Goal: Participate in discussion

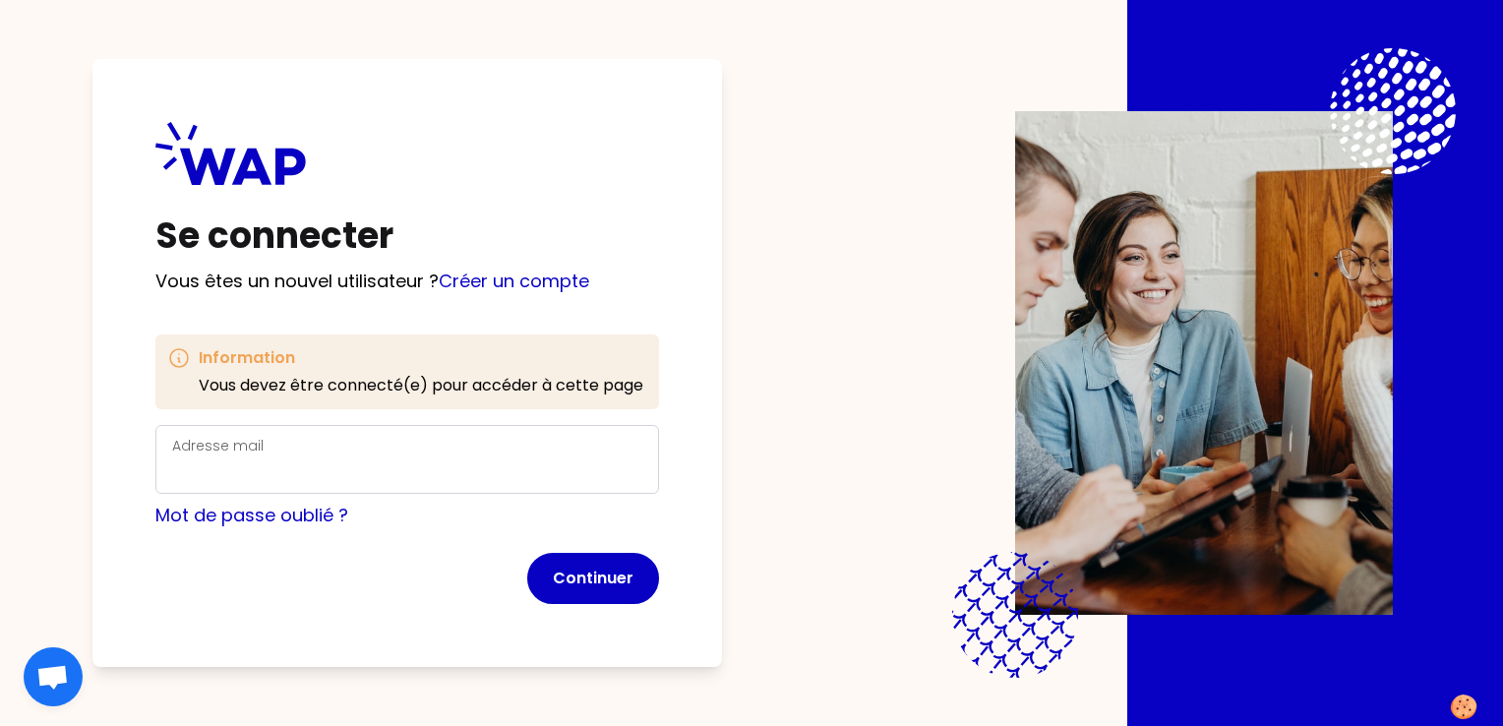
click at [309, 448] on div "Adresse mail" at bounding box center [407, 459] width 470 height 51
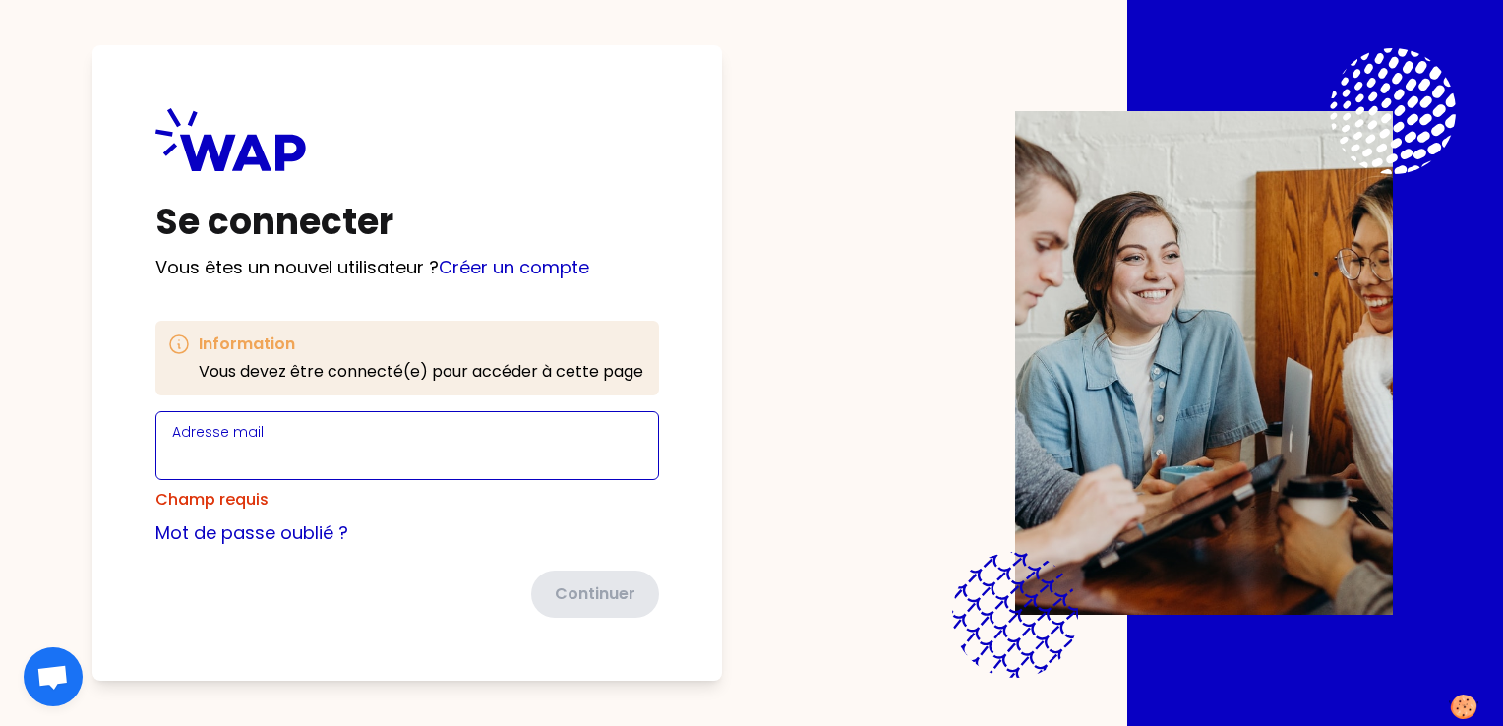
click at [349, 454] on div "Adresse mail" at bounding box center [407, 445] width 470 height 51
click at [283, 458] on input "doum" at bounding box center [407, 458] width 470 height 28
type input "[EMAIL_ADDRESS][DOMAIN_NAME]"
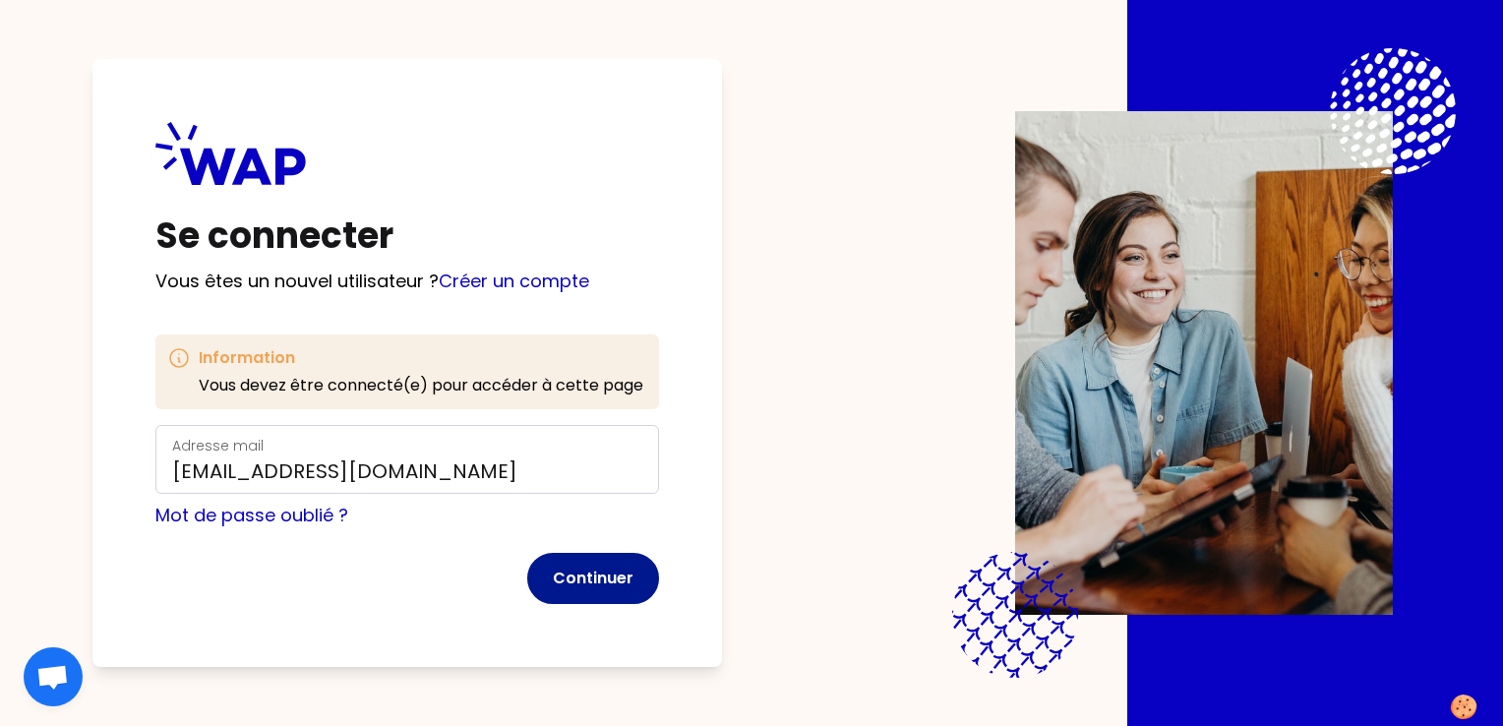
click at [609, 561] on button "Continuer" at bounding box center [593, 578] width 132 height 51
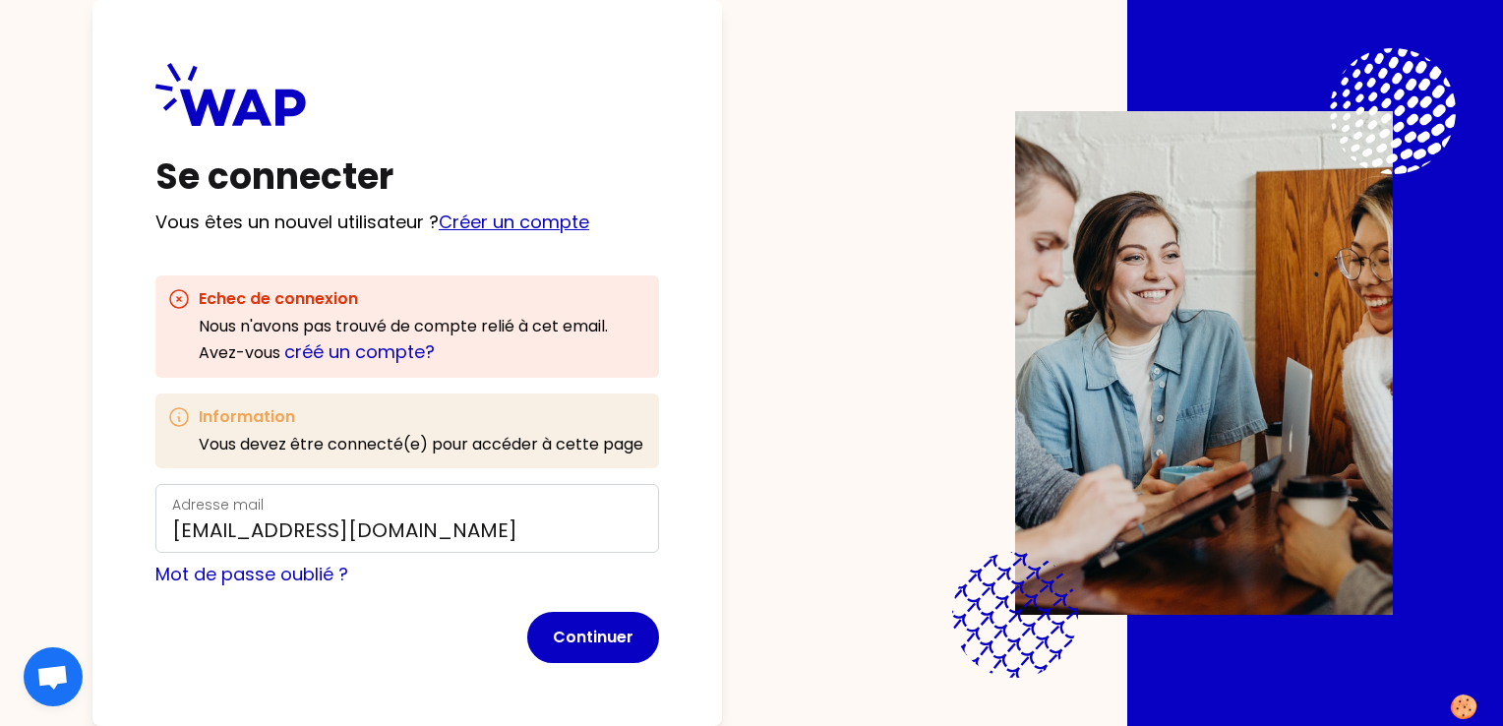
click at [503, 223] on link "Créer un compte" at bounding box center [514, 222] width 150 height 25
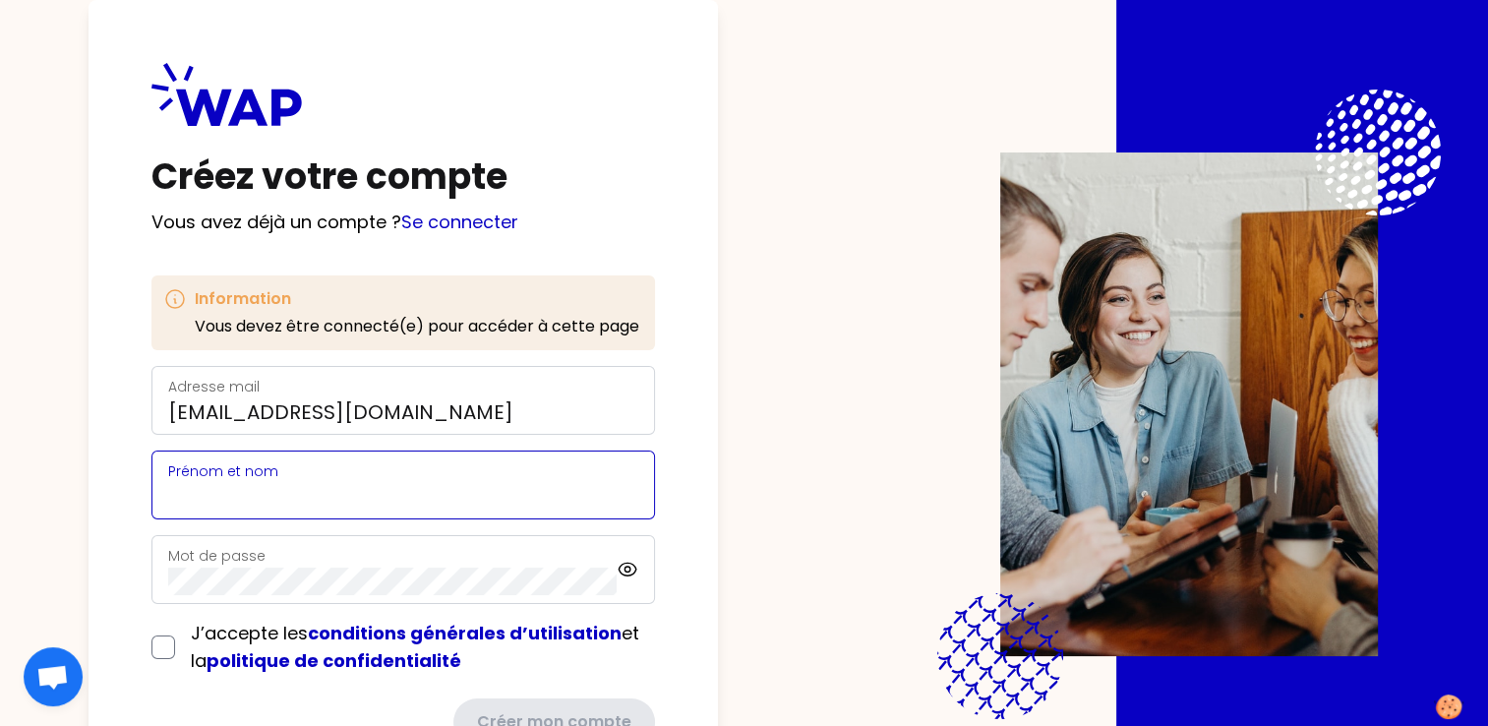
click at [299, 483] on input "Prénom et nom" at bounding box center [403, 497] width 470 height 28
type input "[PERSON_NAME]"
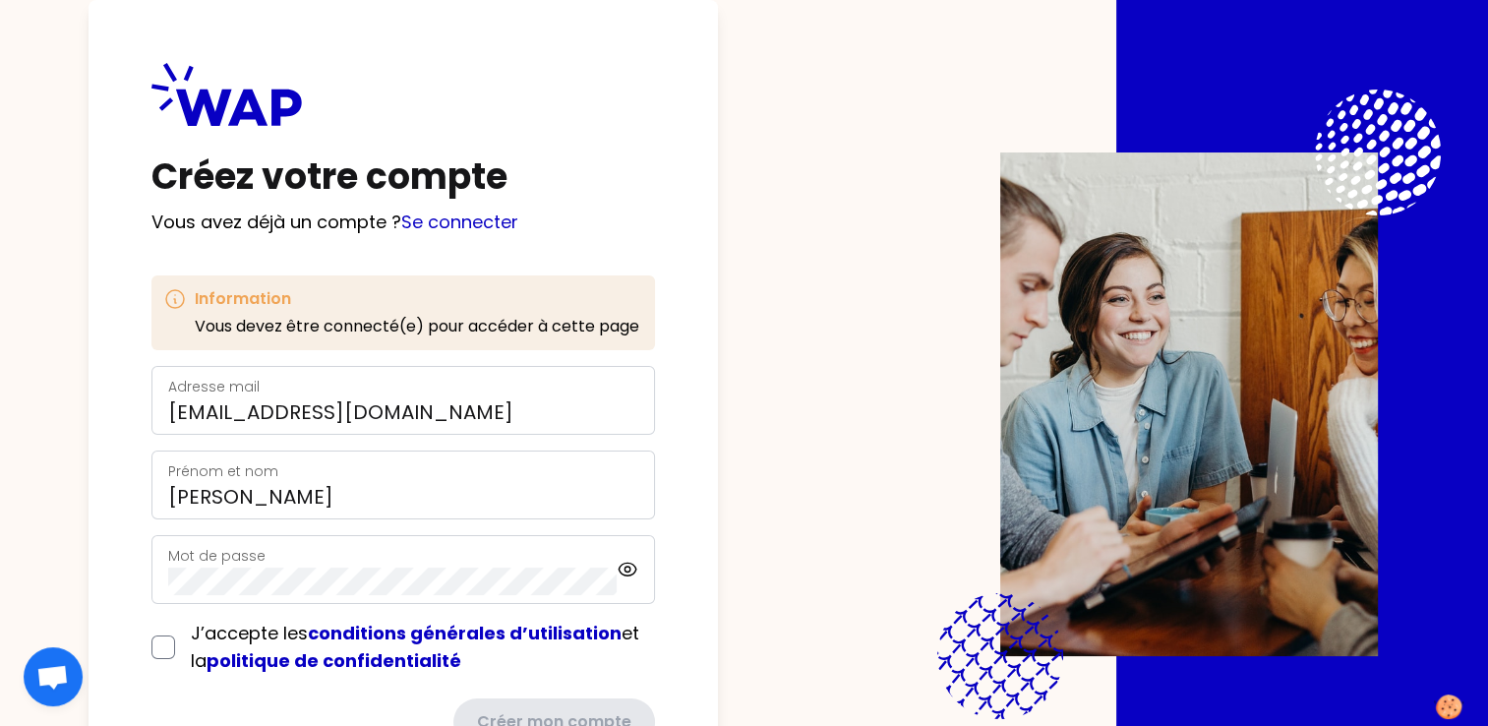
click at [301, 560] on div "Mot de passe" at bounding box center [392, 569] width 449 height 51
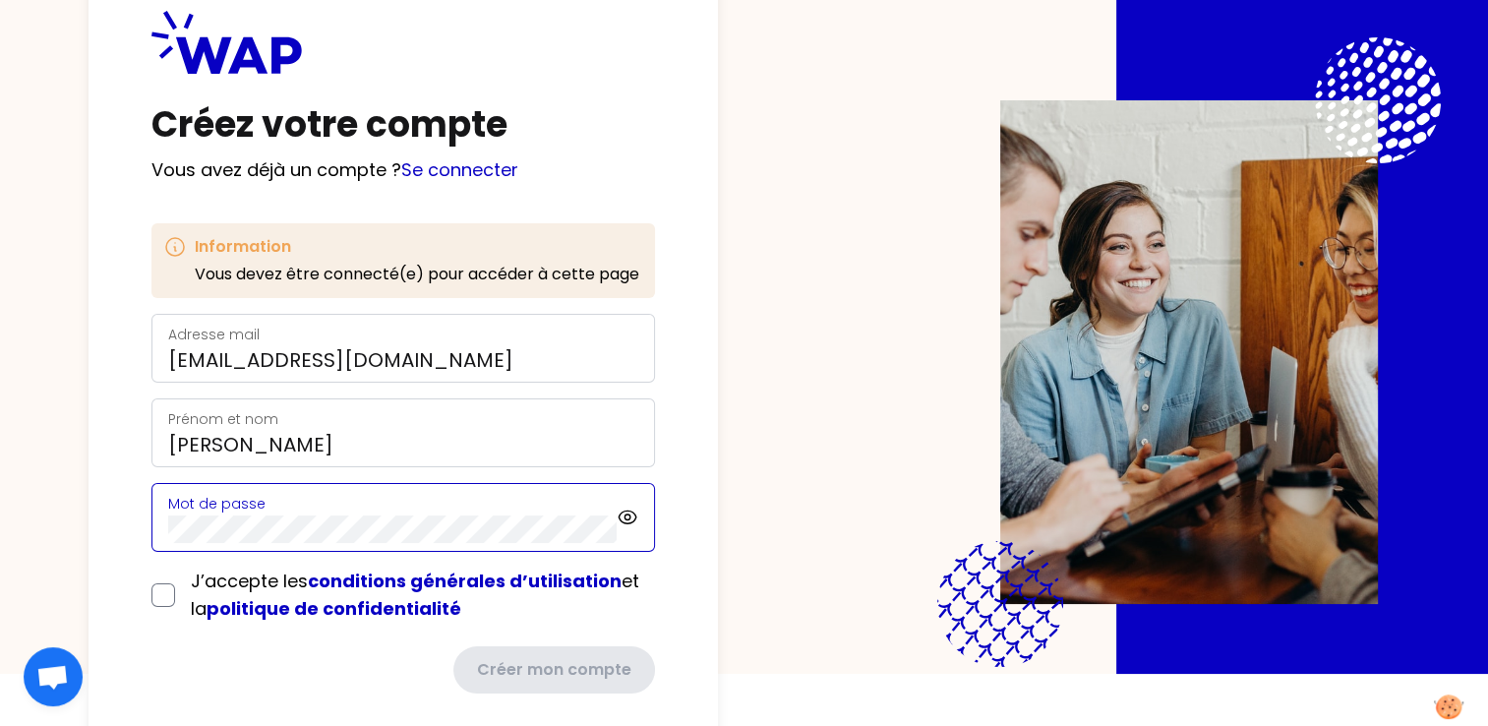
scroll to position [81, 0]
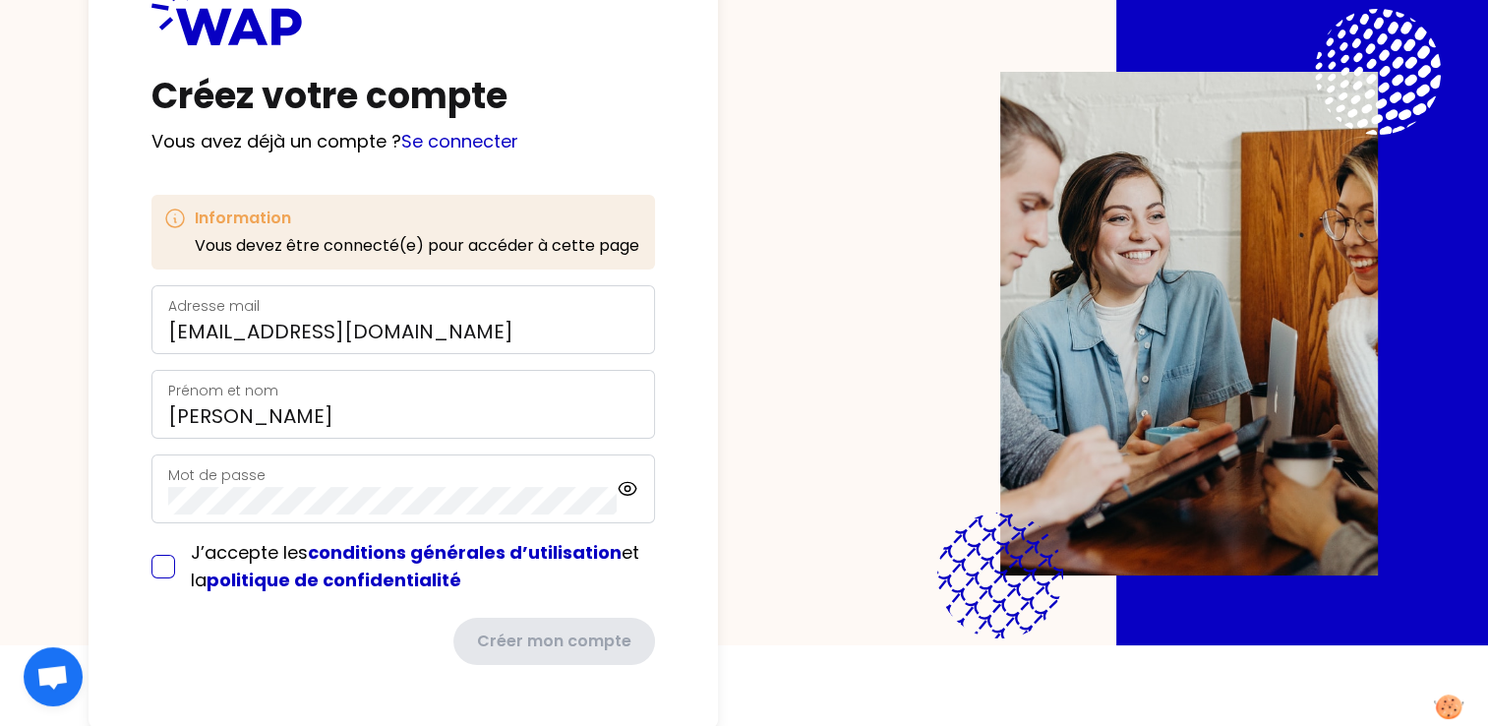
click at [164, 568] on form "Adresse mail [EMAIL_ADDRESS][DOMAIN_NAME] [PERSON_NAME] et nom [PERSON_NAME] de…" at bounding box center [403, 475] width 504 height 380
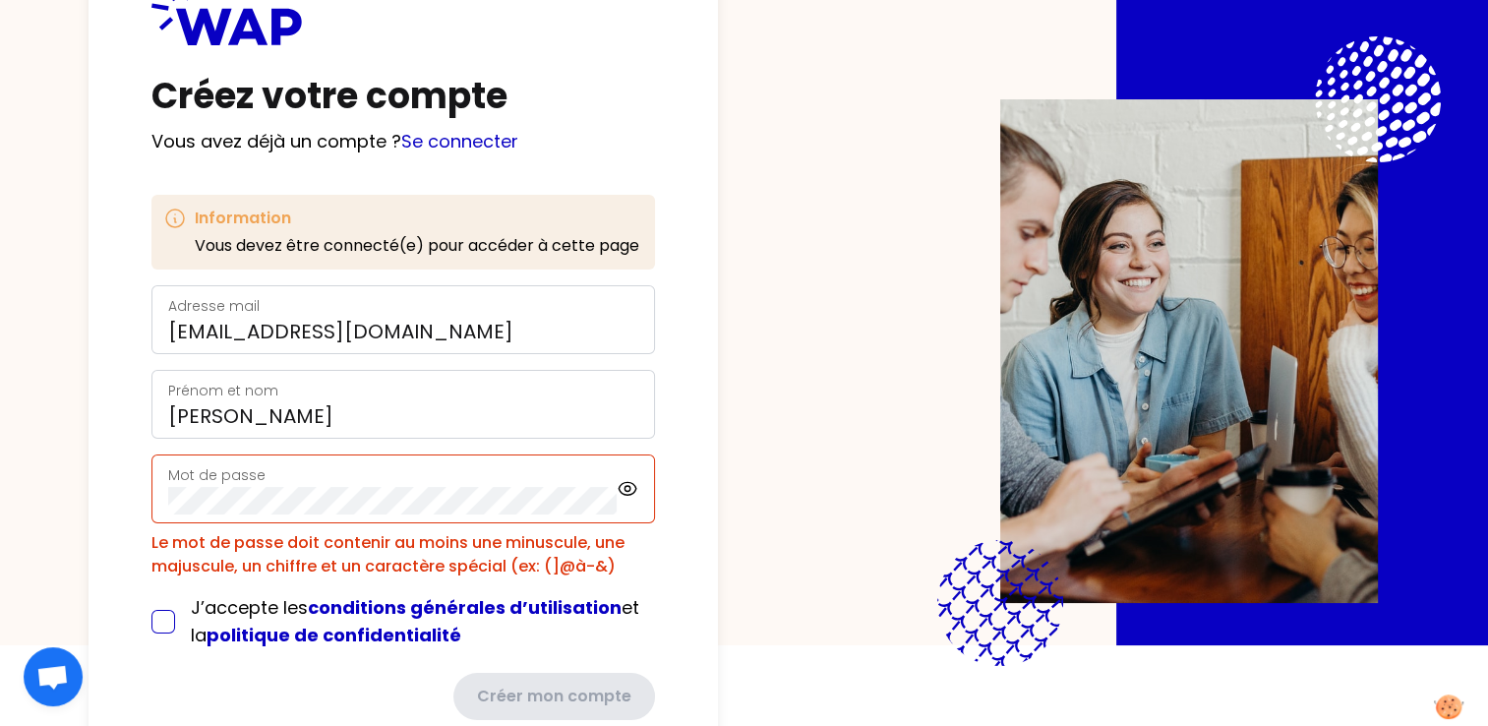
click at [164, 624] on input "checkbox" at bounding box center [163, 622] width 24 height 24
checkbox input "true"
click at [626, 492] on icon at bounding box center [628, 489] width 23 height 24
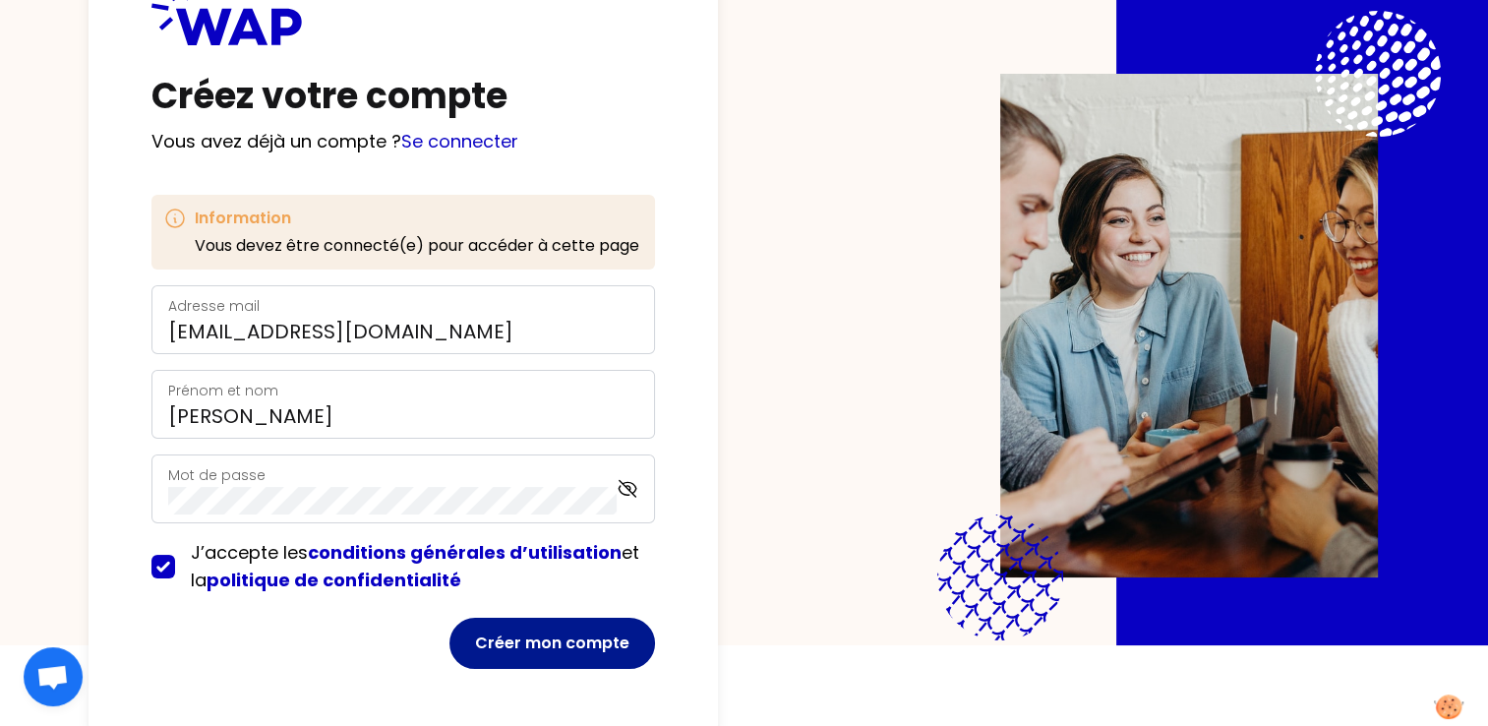
click at [540, 630] on button "Créer mon compte" at bounding box center [552, 643] width 206 height 51
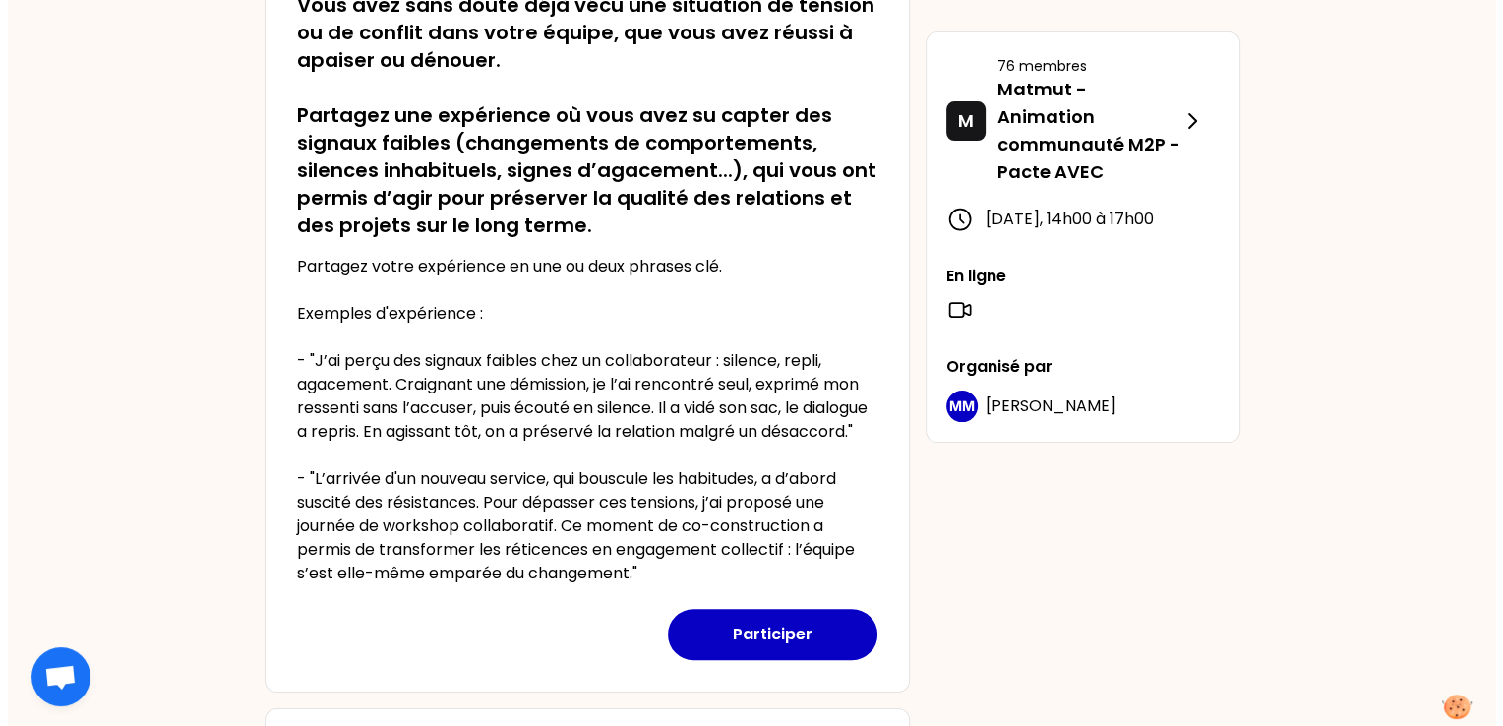
scroll to position [568, 0]
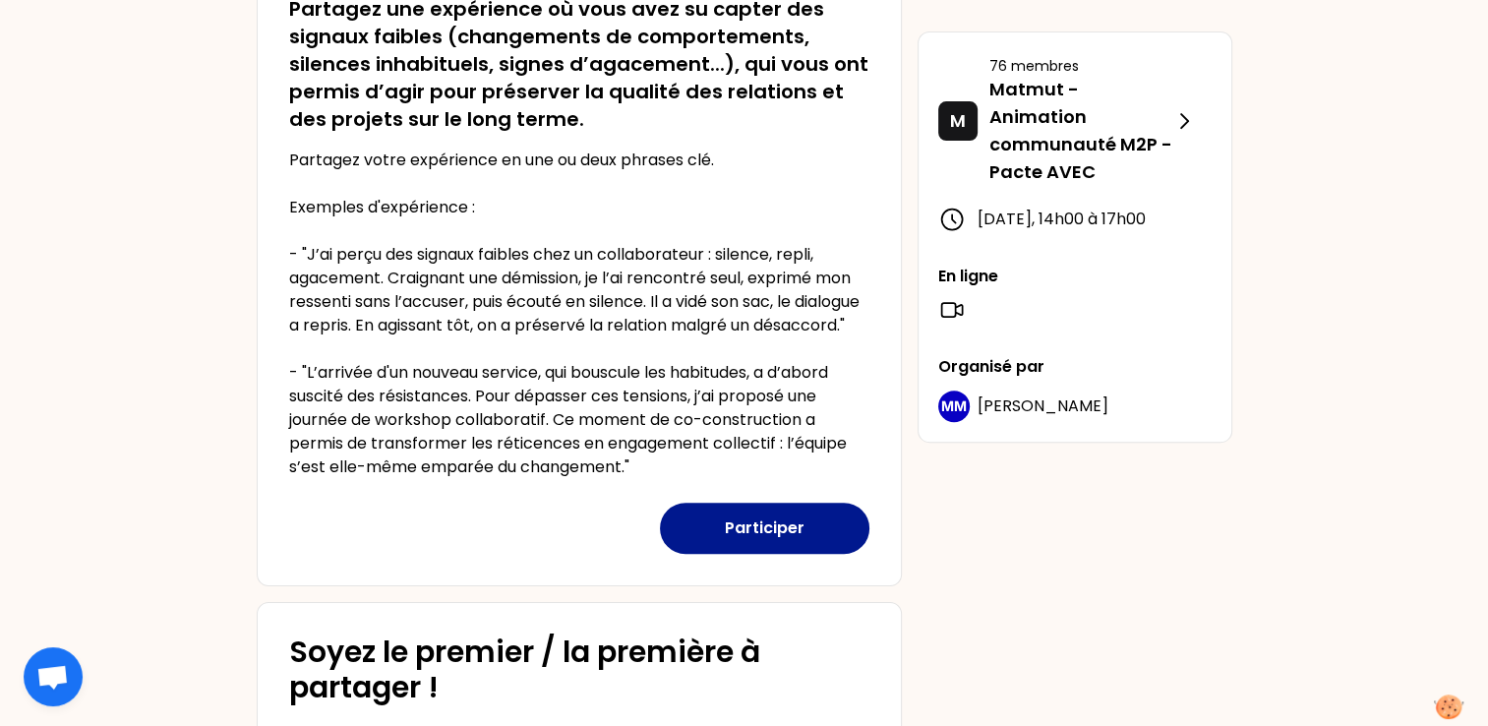
click at [782, 544] on button "Participer" at bounding box center [765, 528] width 210 height 51
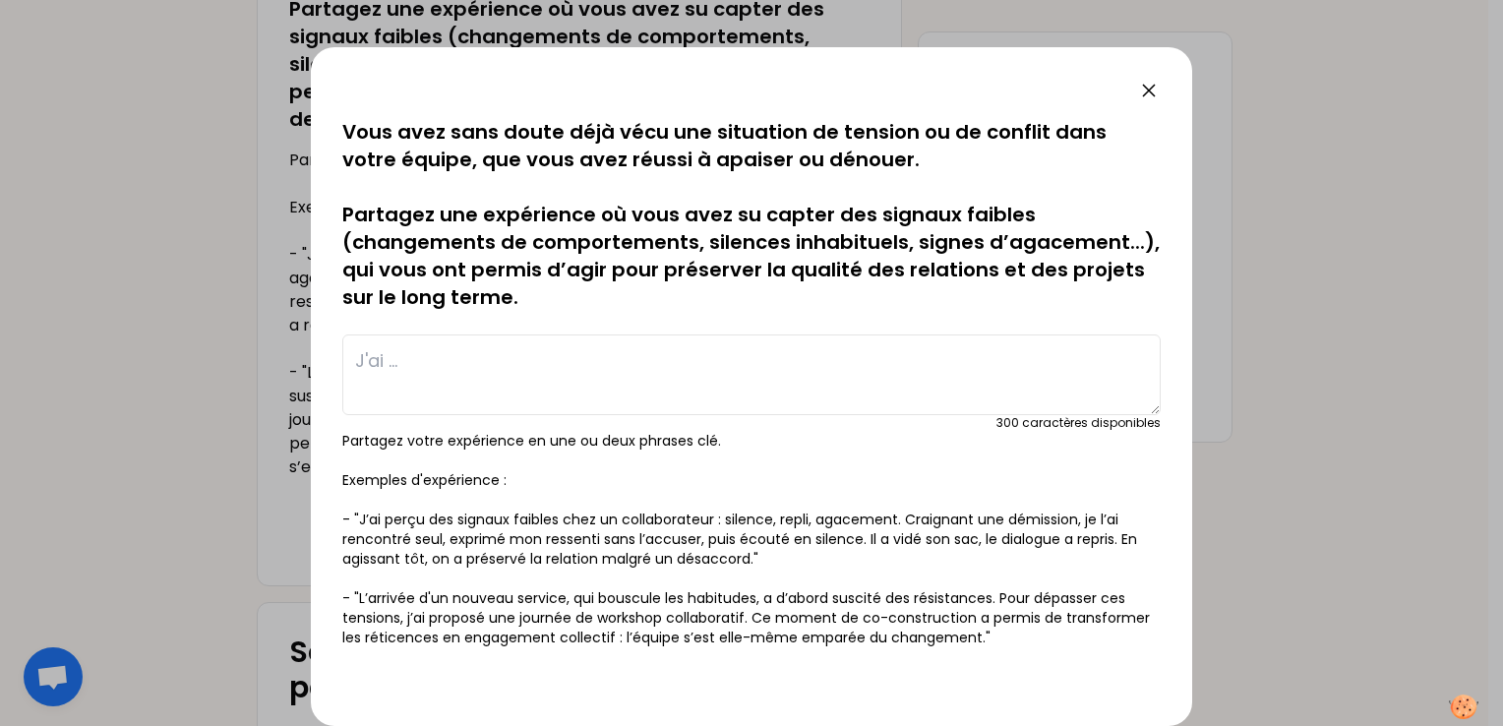
click at [498, 383] on textarea at bounding box center [751, 374] width 818 height 81
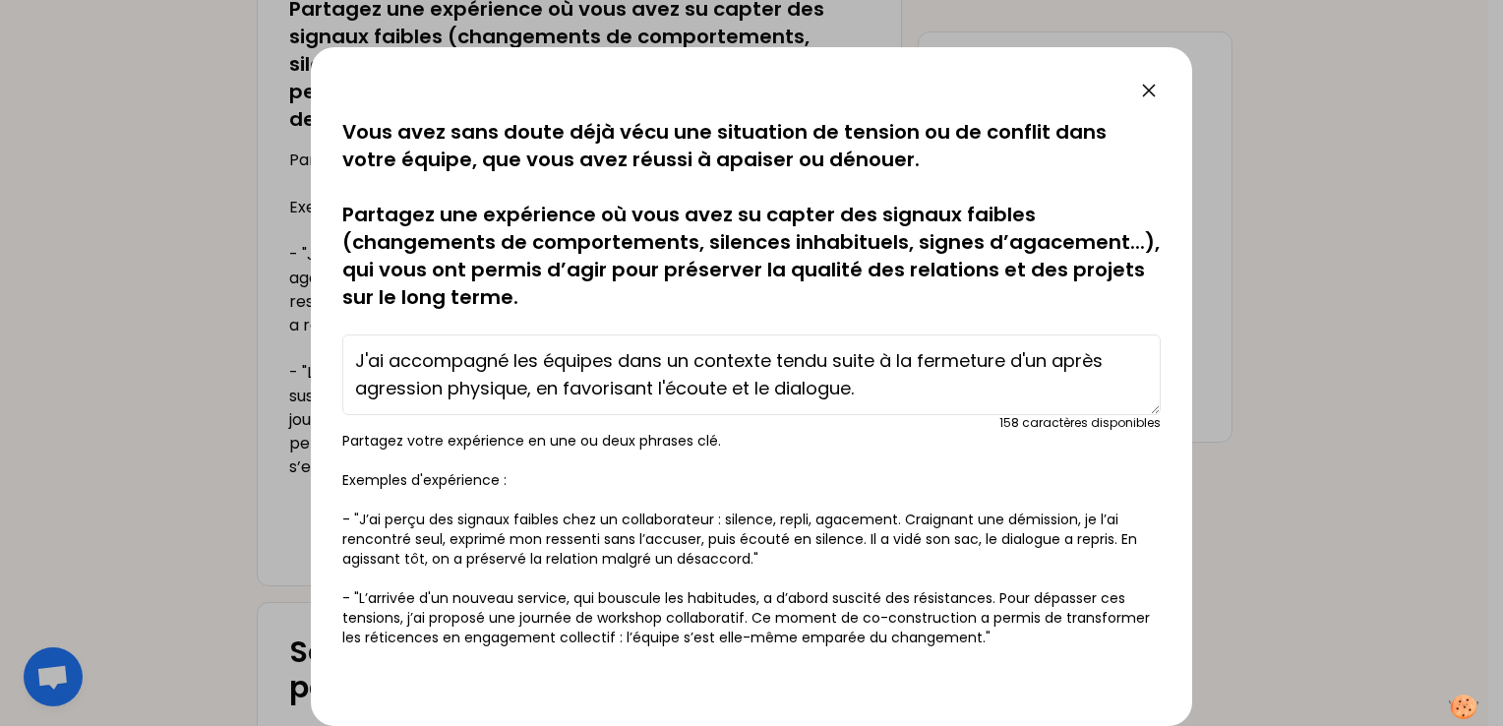
click at [925, 384] on textarea "J'ai accompagné les équipes dans un contexte tendu suite à la fermeture d'un ap…" at bounding box center [751, 374] width 818 height 81
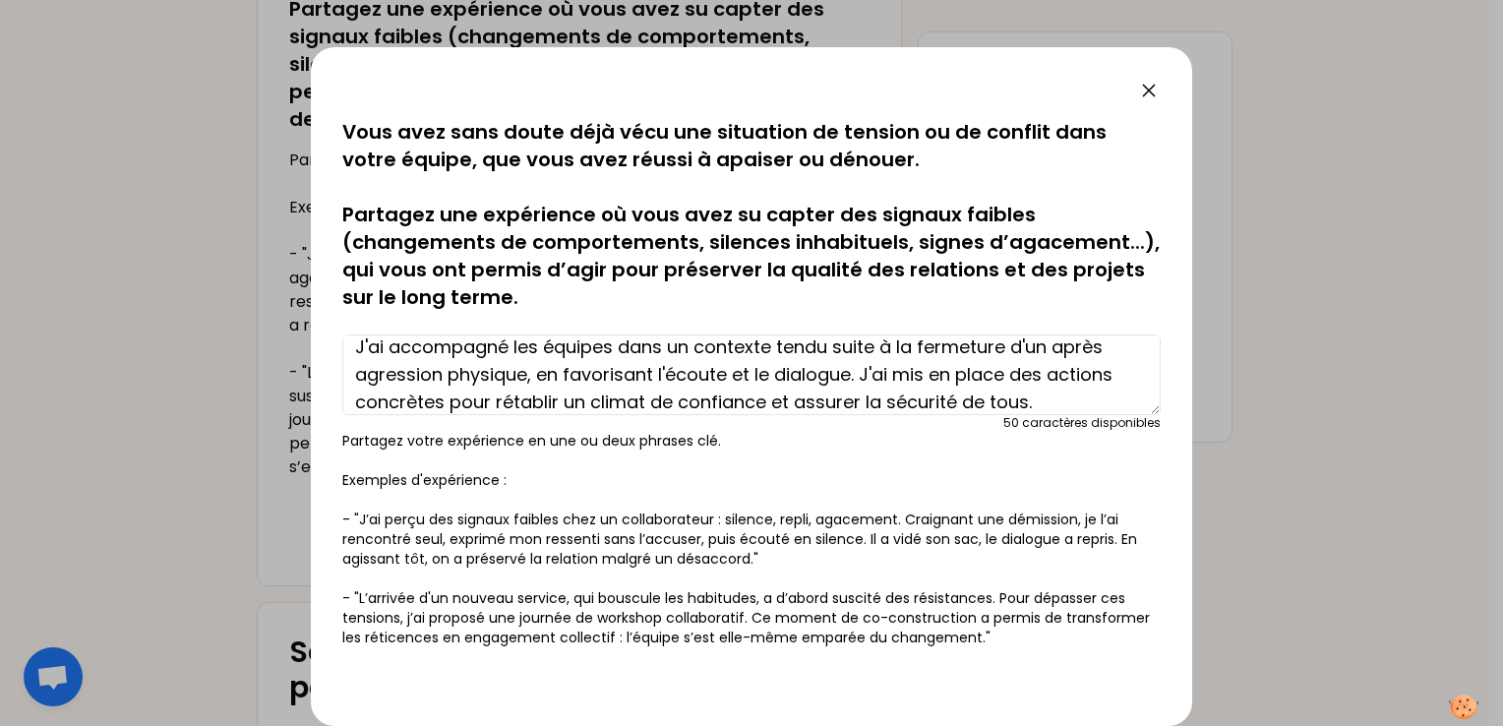
click at [1045, 348] on textarea "J'ai accompagné les équipes dans un contexte tendu suite à la fermeture d'un ap…" at bounding box center [751, 374] width 818 height 81
click at [410, 371] on textarea "J'ai accompagné les équipes dans un contexte tendu suite à la fermeture d'un si…" at bounding box center [751, 374] width 818 height 81
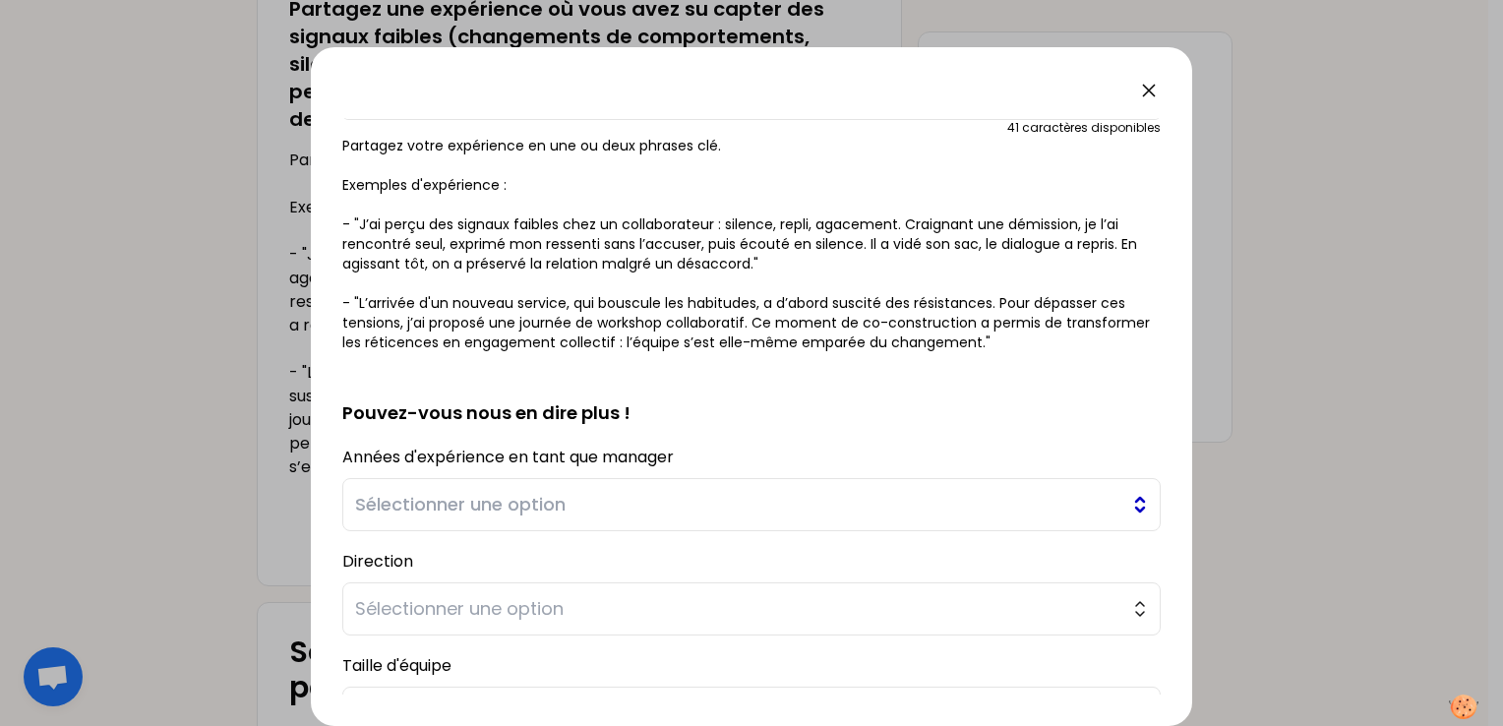
scroll to position [393, 0]
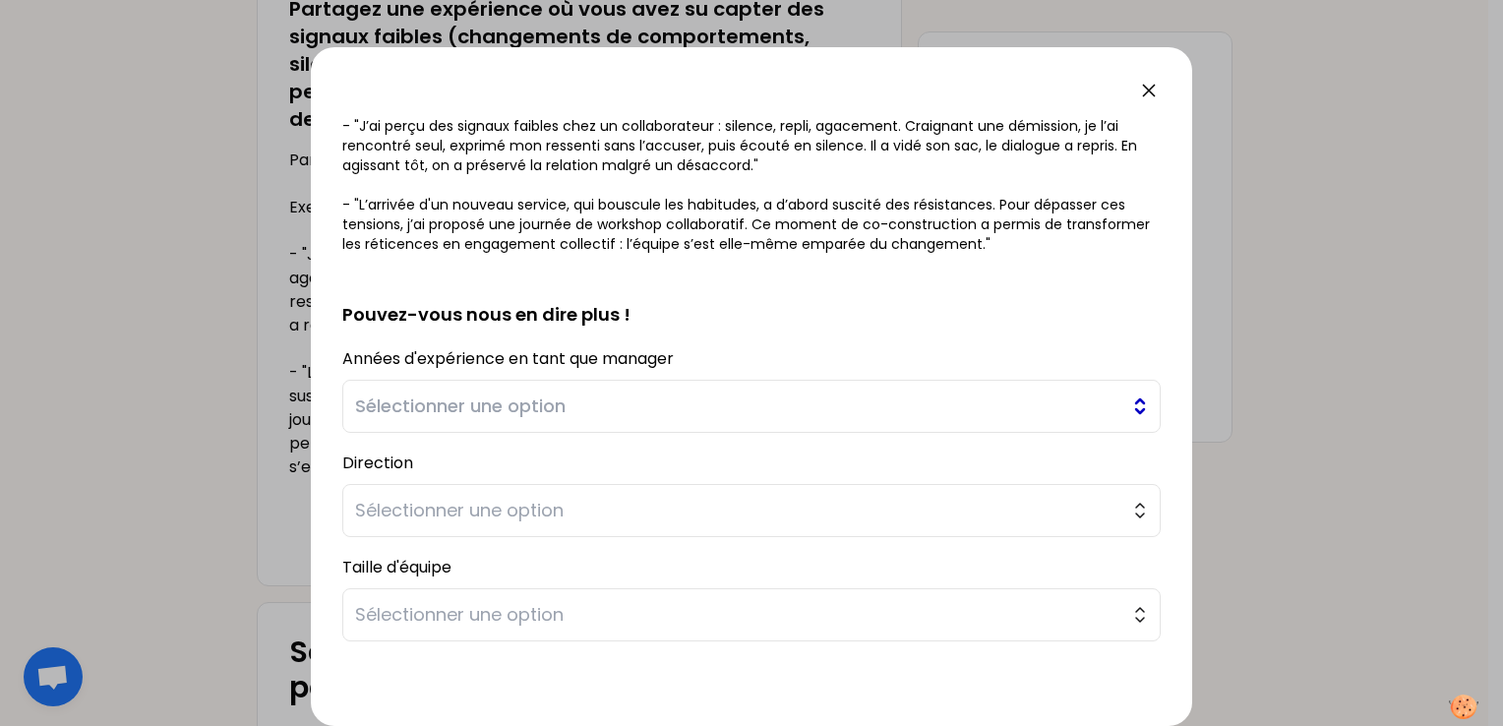
type textarea "J'ai accompagné les équipes dans un contexte tendu suite à la fermeture d'un si…"
click at [555, 413] on span "Sélectionner une option" at bounding box center [737, 406] width 765 height 28
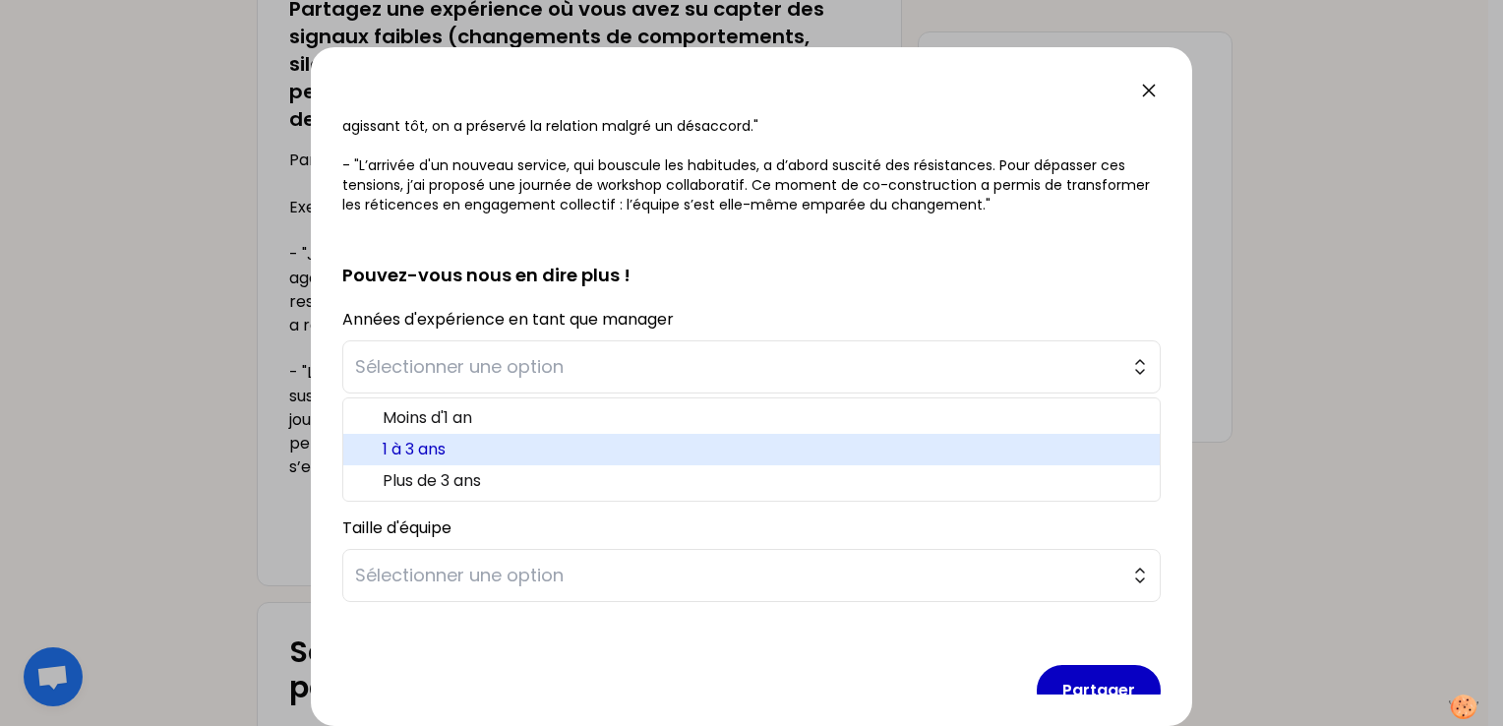
scroll to position [467, 0]
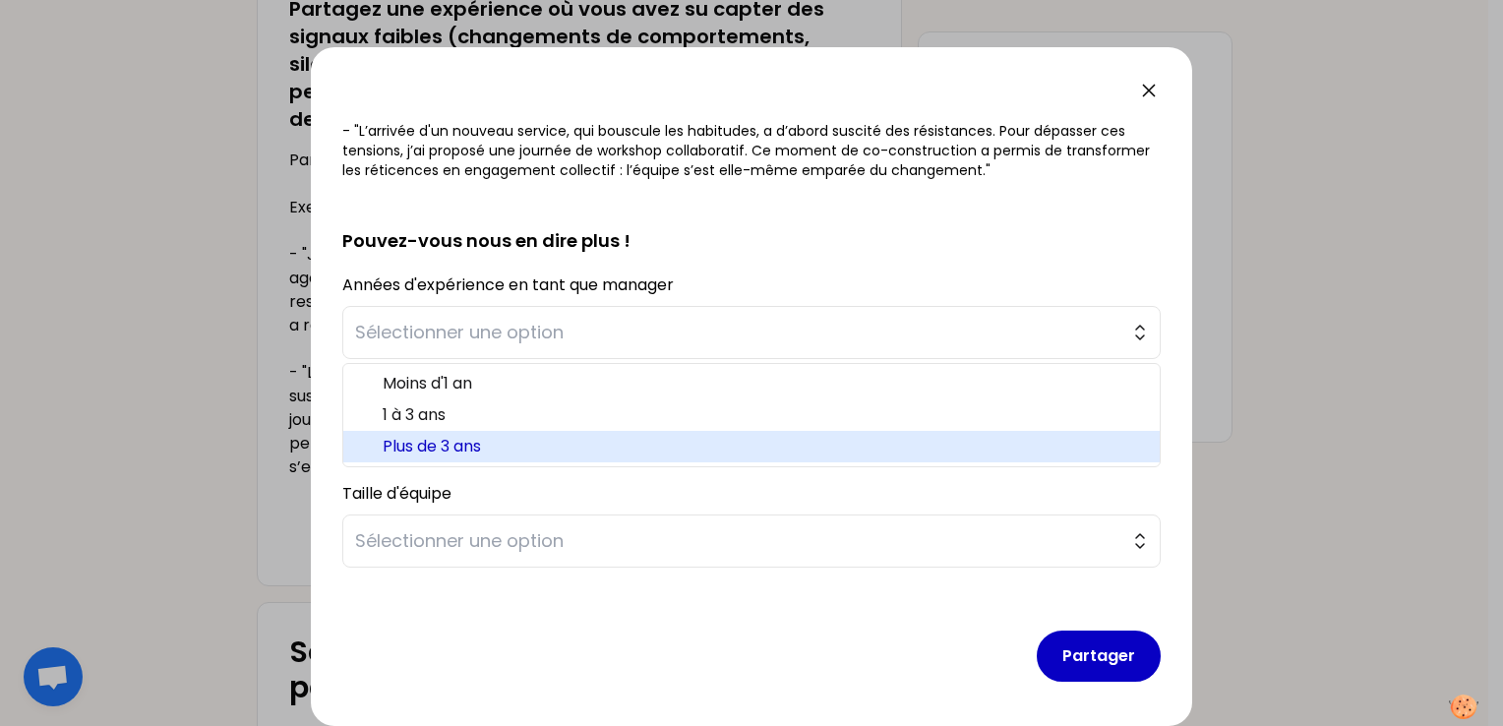
click at [468, 449] on span "Plus de 3 ans" at bounding box center [763, 447] width 761 height 24
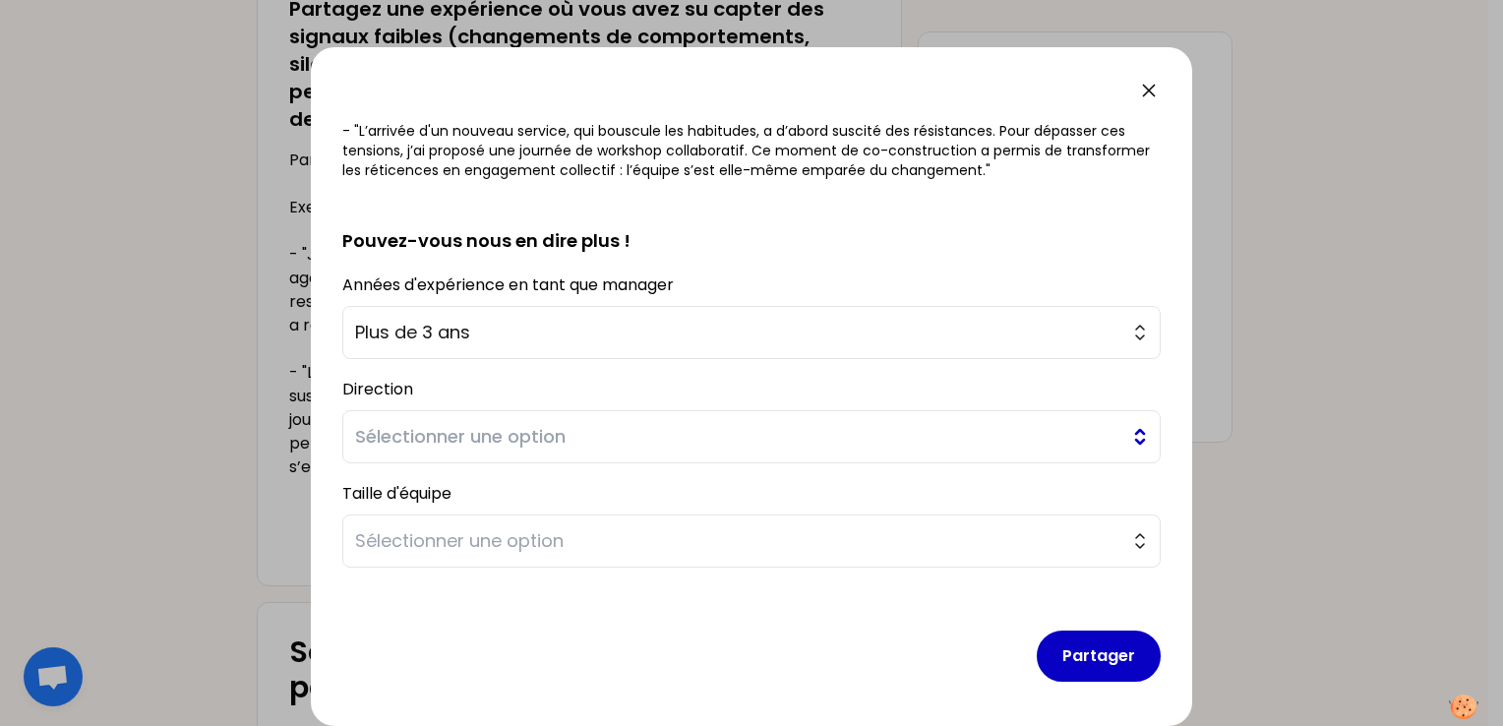
click at [488, 442] on span "Sélectionner une option" at bounding box center [737, 437] width 765 height 28
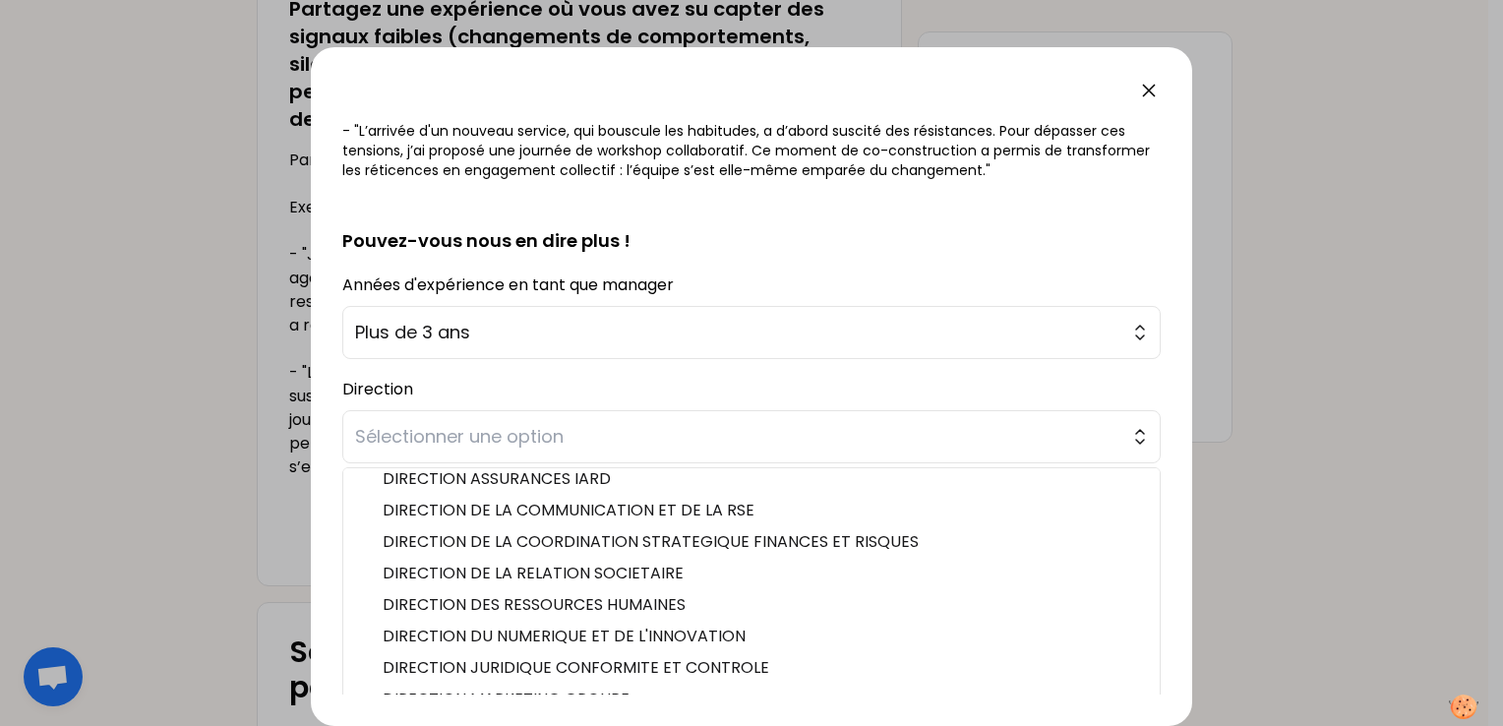
scroll to position [521, 0]
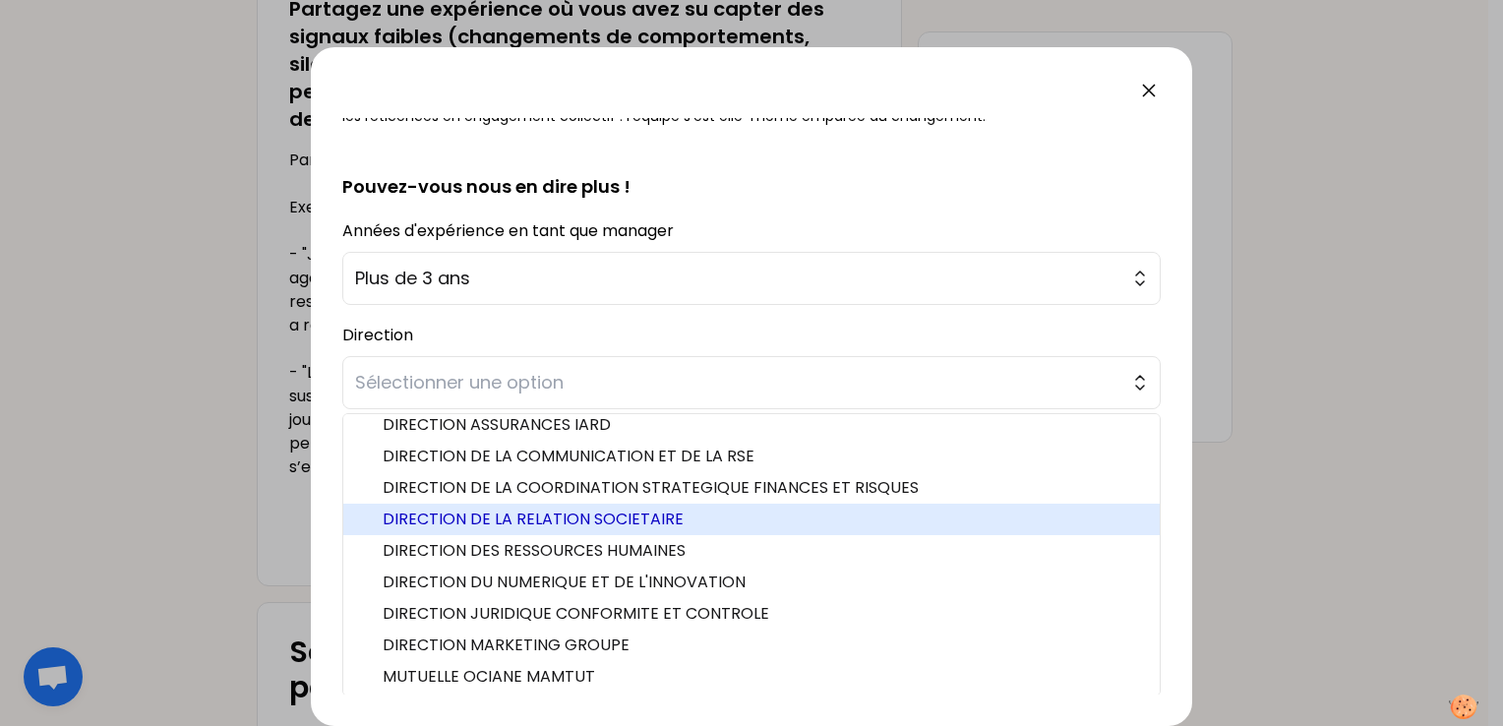
click at [529, 525] on span "DIRECTION DE LA RELATION SOCIETAIRE" at bounding box center [763, 520] width 761 height 24
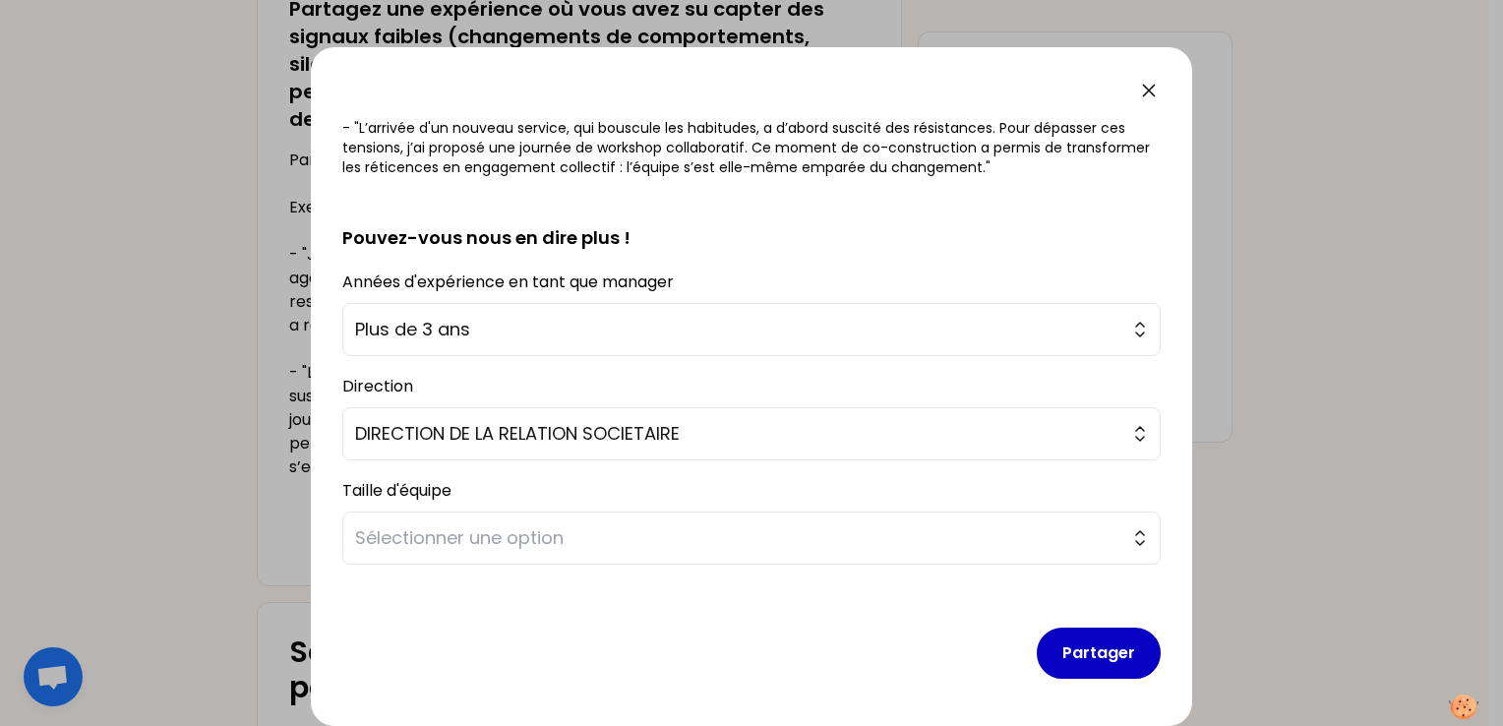
scroll to position [467, 0]
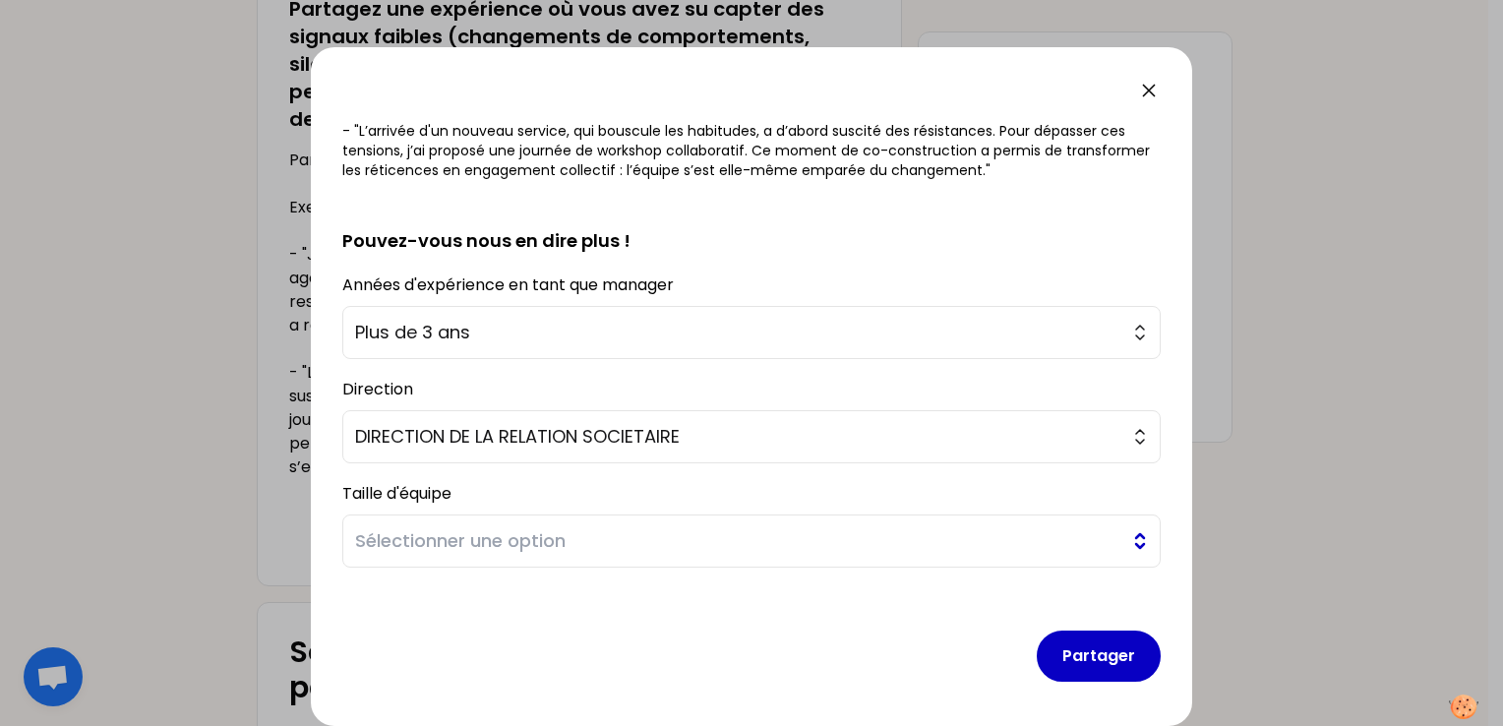
click at [471, 539] on span "Sélectionner une option" at bounding box center [737, 541] width 765 height 28
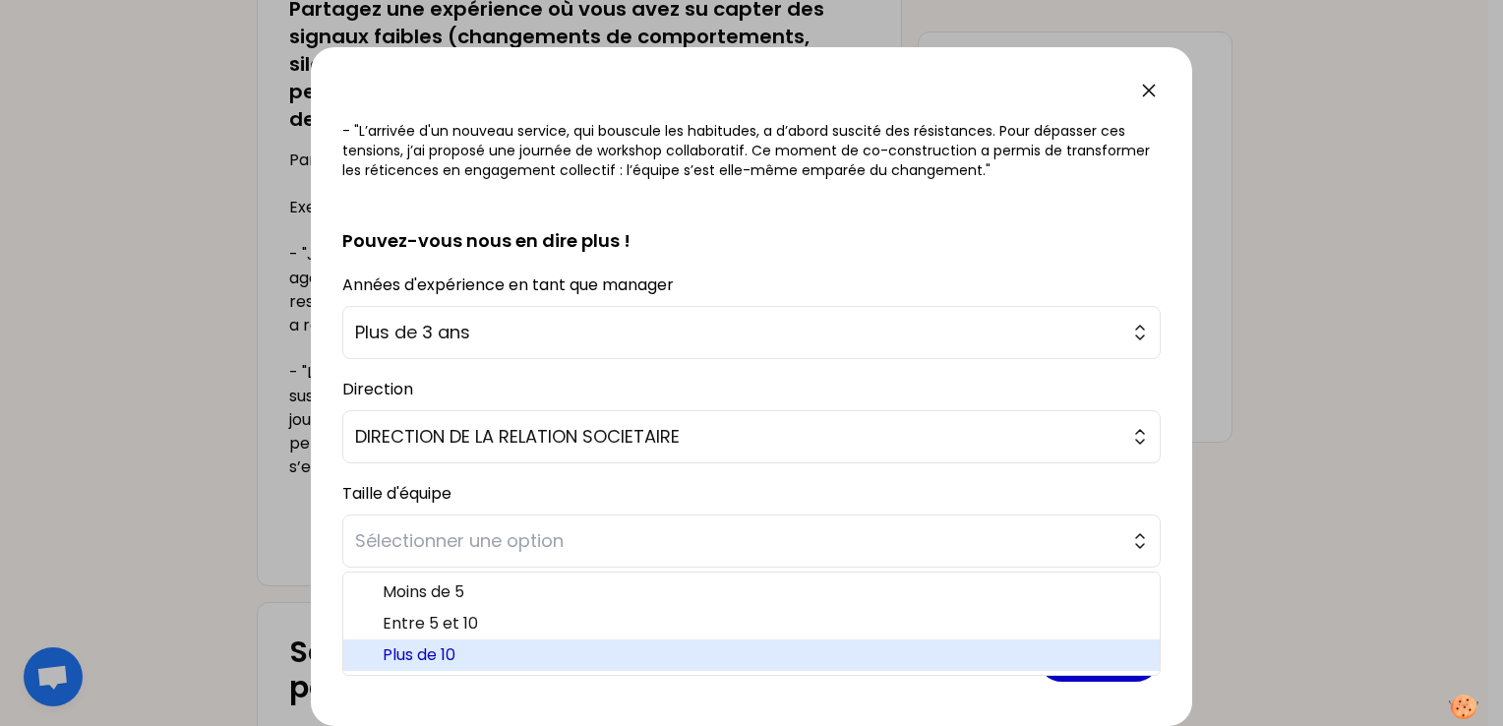
click at [442, 655] on span "Plus de 10" at bounding box center [763, 655] width 761 height 24
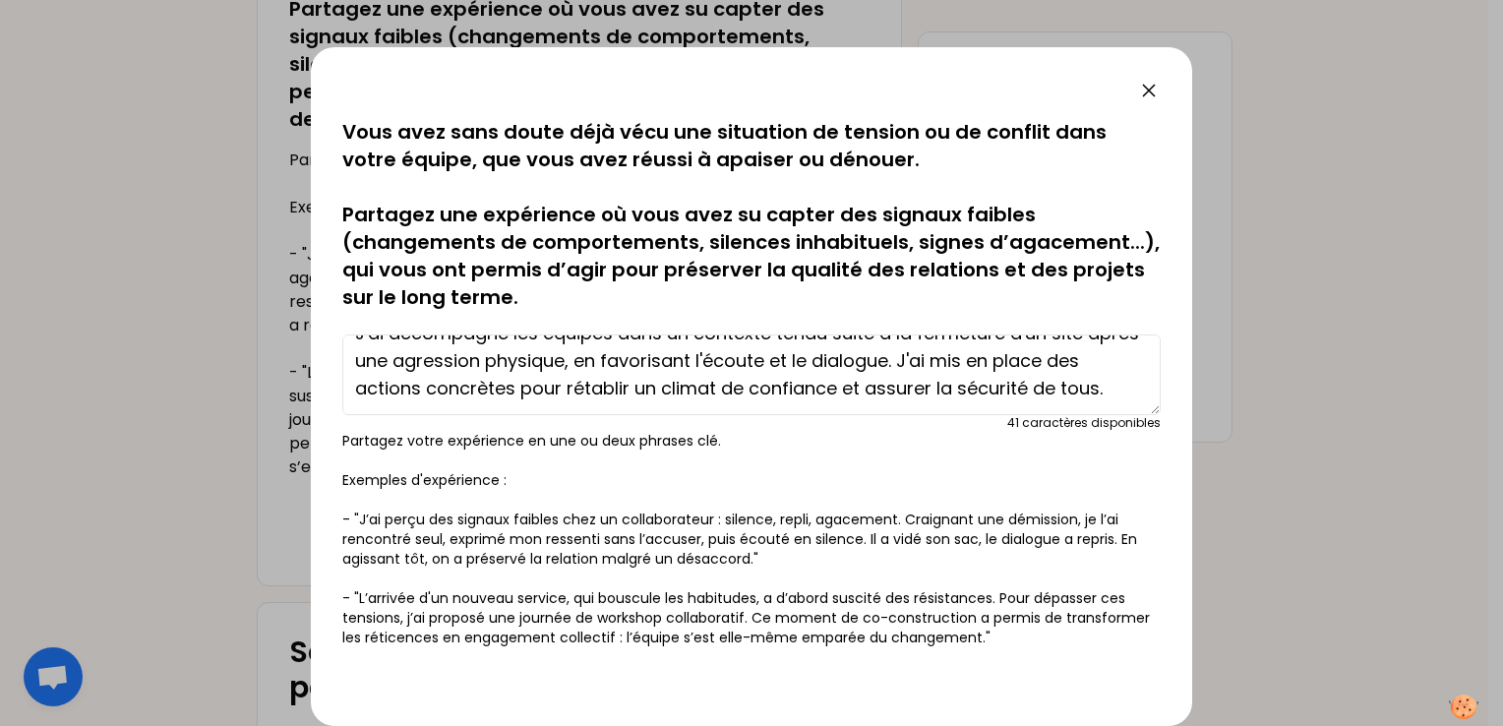
scroll to position [55, 0]
click at [482, 390] on textarea "J'ai accompagné les équipes dans un contexte tendu suite à la fermeture d'un si…" at bounding box center [751, 374] width 818 height 81
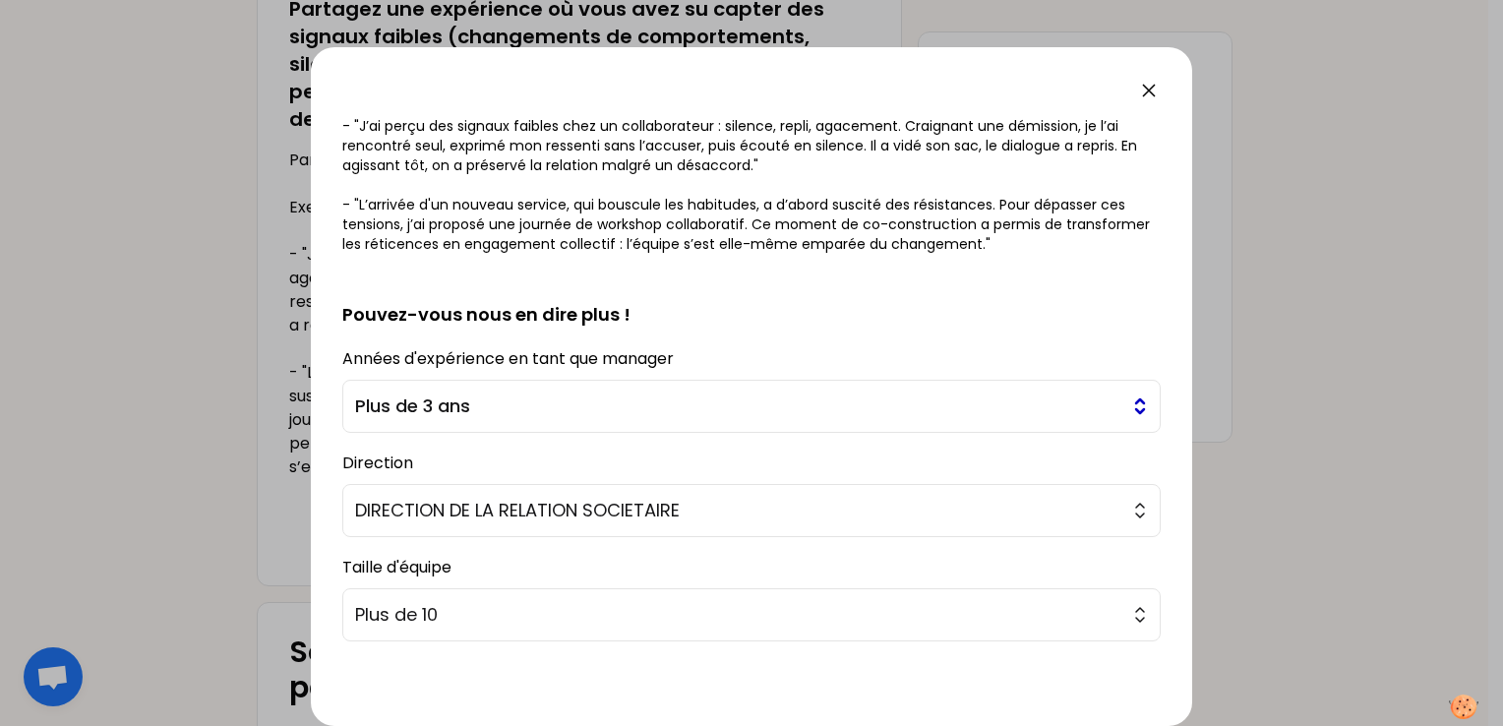
scroll to position [467, 0]
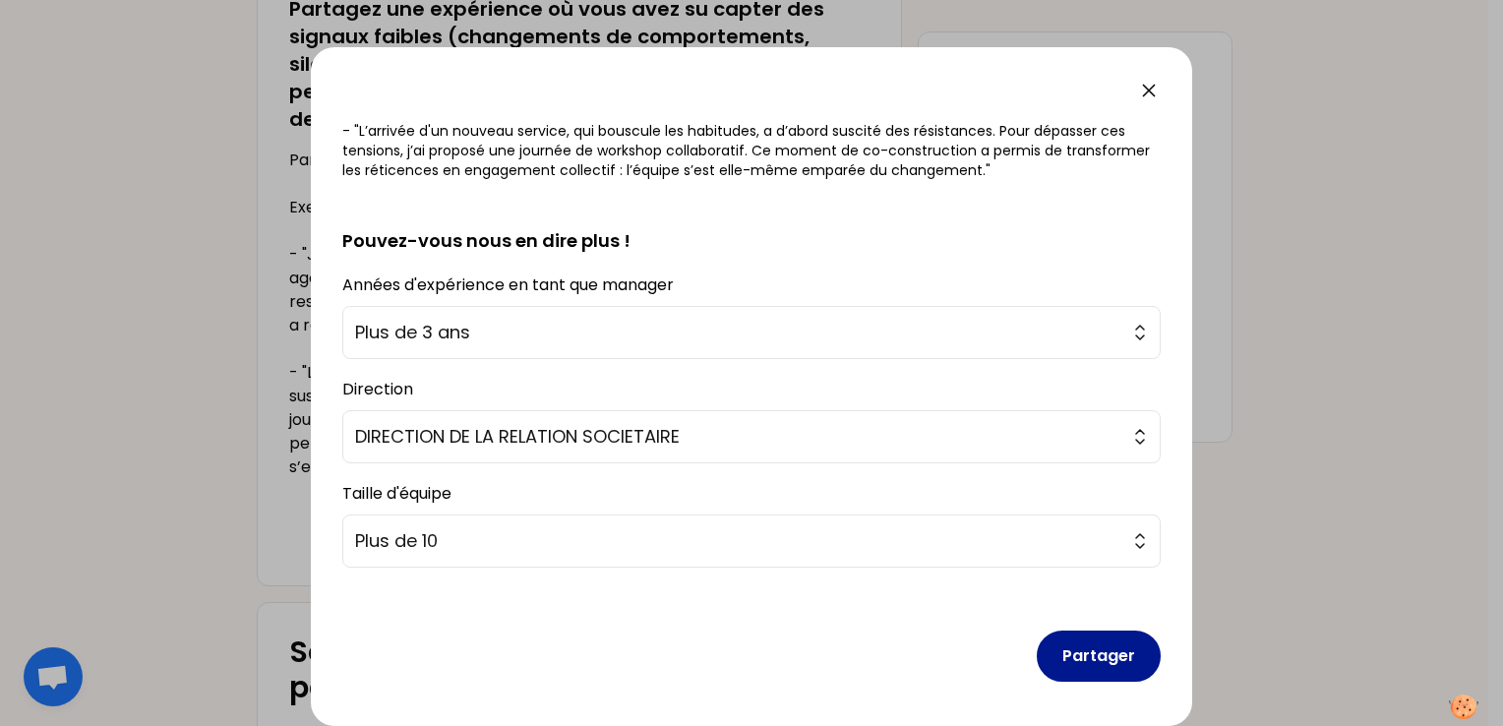
click at [1102, 657] on button "Partager" at bounding box center [1099, 655] width 124 height 51
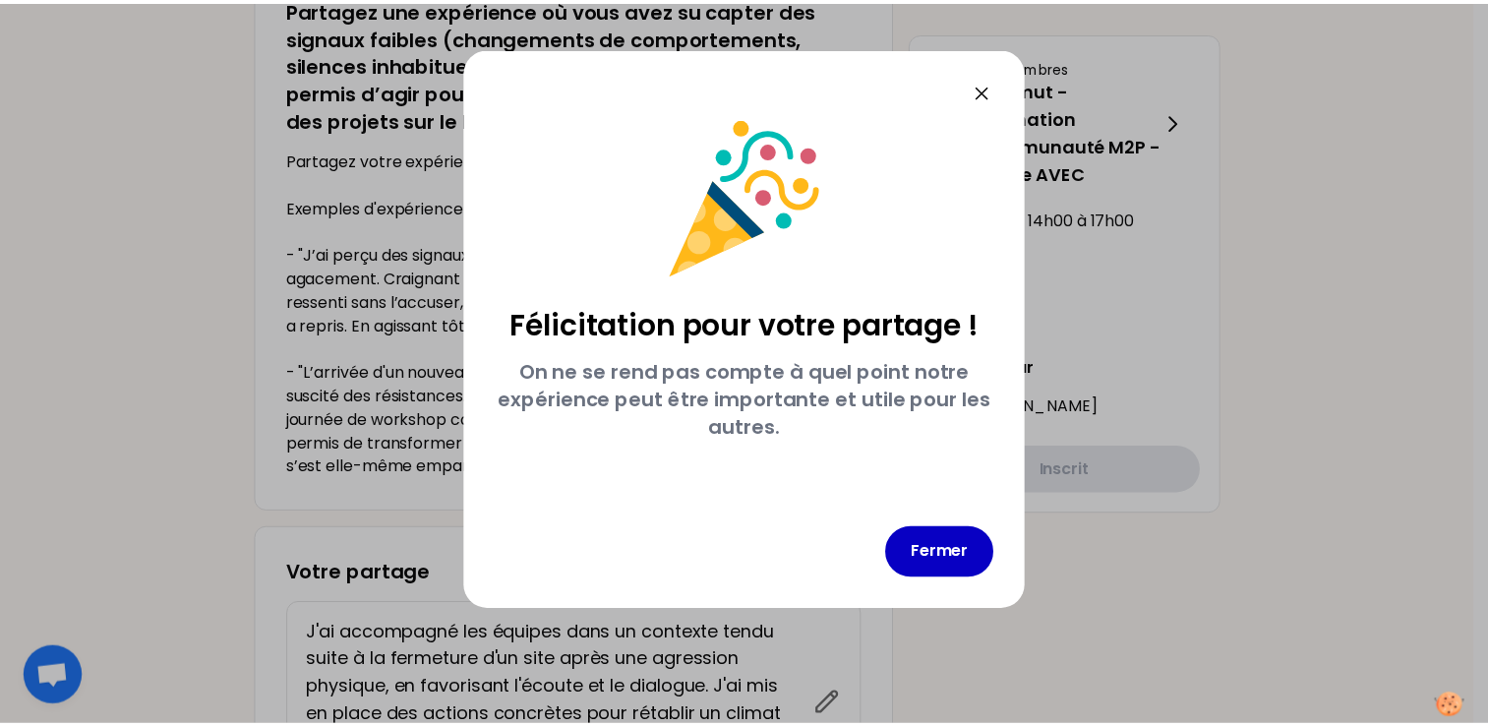
scroll to position [0, 0]
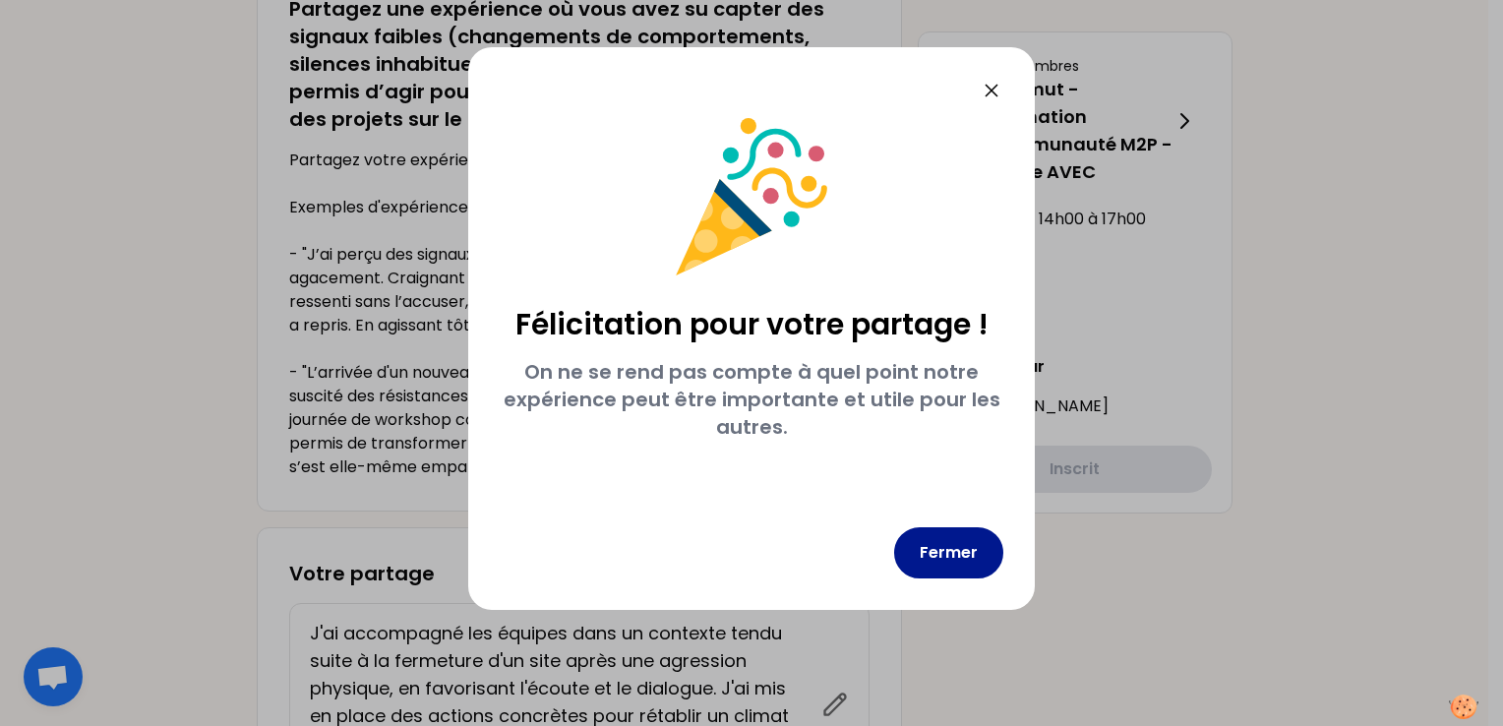
click at [956, 555] on button "Fermer" at bounding box center [948, 552] width 109 height 51
